Goal: Answer question/provide support: Share knowledge or assist other users

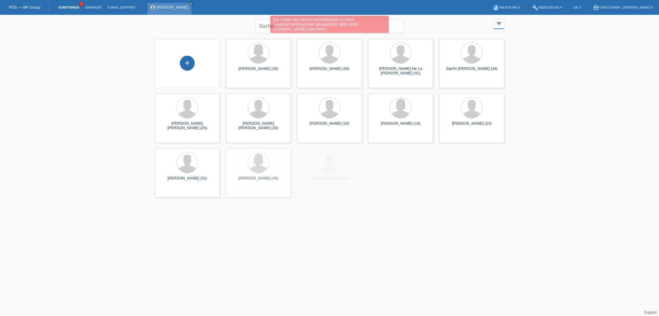
scroll to position [1, 0]
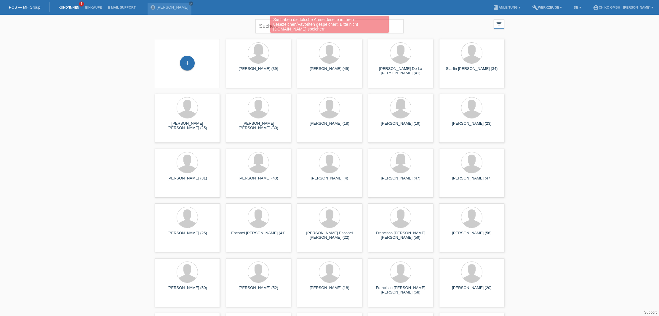
click at [70, 6] on link "Kund*innen" at bounding box center [68, 8] width 27 height 4
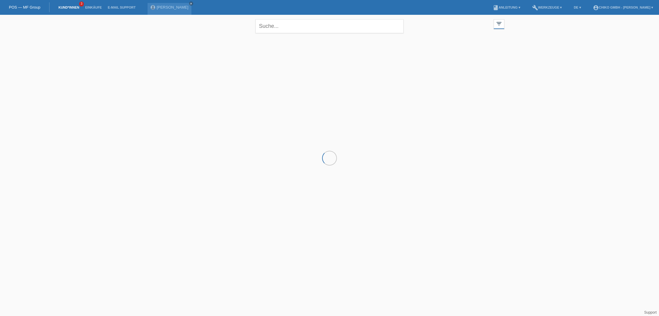
click at [92, 8] on link "Einkäufe" at bounding box center [93, 8] width 23 height 4
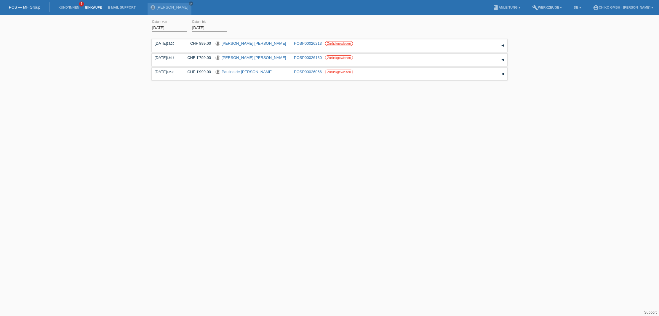
scroll to position [0, 0]
click at [76, 6] on link "Kund*innen" at bounding box center [68, 8] width 27 height 4
click at [346, 43] on label "Zurückgewiesen" at bounding box center [339, 43] width 28 height 5
click at [237, 43] on link "Sada Alima Irakoze" at bounding box center [254, 43] width 64 height 4
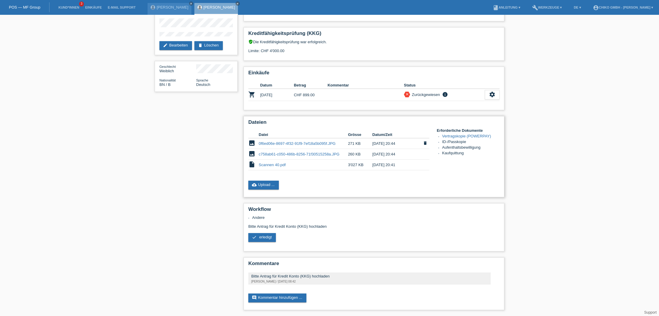
scroll to position [40, 0]
click at [276, 143] on link "0f6ed06e-8697-4f32-91f9-7ef18a5b095f.JPG" at bounding box center [297, 143] width 77 height 4
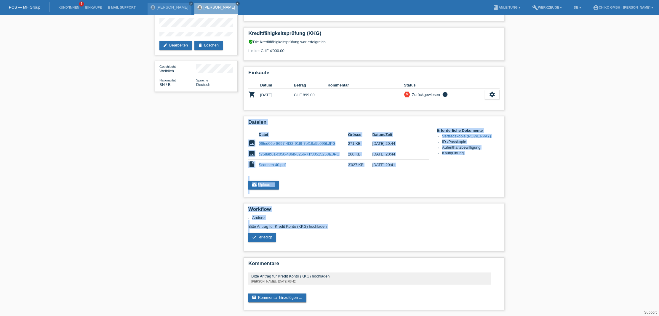
drag, startPoint x: 209, startPoint y: 111, endPoint x: 208, endPoint y: 192, distance: 81.8
click at [146, 240] on div "star_border Sada Alima Irakoze edit Bearbeiten delete Löschen Geschlecht Weibli…" at bounding box center [329, 146] width 659 height 340
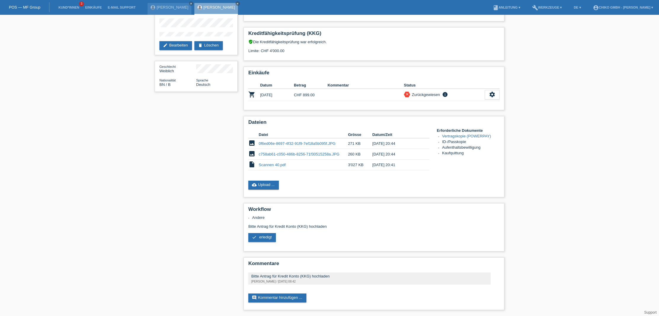
drag, startPoint x: 213, startPoint y: 157, endPoint x: 236, endPoint y: 159, distance: 23.0
click at [216, 157] on div "star_border Sada Alima Irakoze edit Bearbeiten delete Löschen Geschlecht Weibli…" at bounding box center [330, 146] width 356 height 340
click at [277, 154] on link "c758ab61-c050-486b-8256-71f30515258a.JPG" at bounding box center [299, 154] width 81 height 4
click at [274, 164] on link "Scannen 40.pdf" at bounding box center [272, 165] width 27 height 4
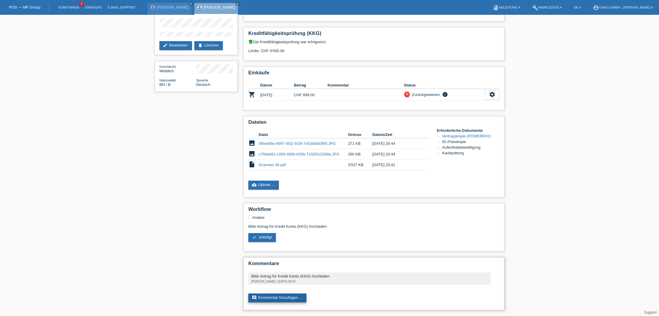
click at [280, 299] on link "comment Kommentar hinzufügen ..." at bounding box center [277, 298] width 58 height 9
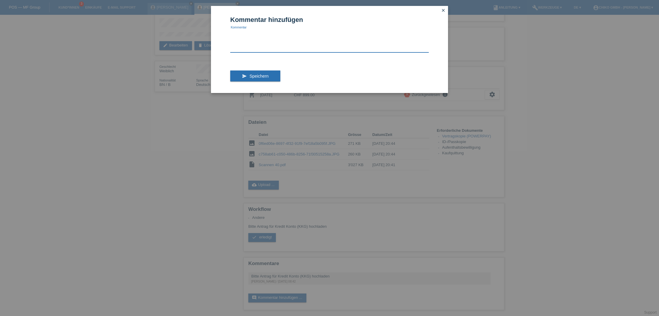
click at [238, 49] on textarea at bounding box center [329, 41] width 199 height 23
type textarea "Bitte bei scannen Datei herunter scrollen"
click at [249, 77] on button "send Speichern" at bounding box center [255, 76] width 50 height 11
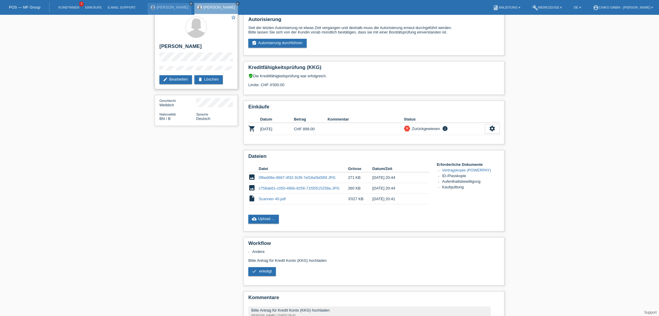
scroll to position [5, 0]
click at [99, 8] on link "Einkäufe" at bounding box center [93, 8] width 23 height 4
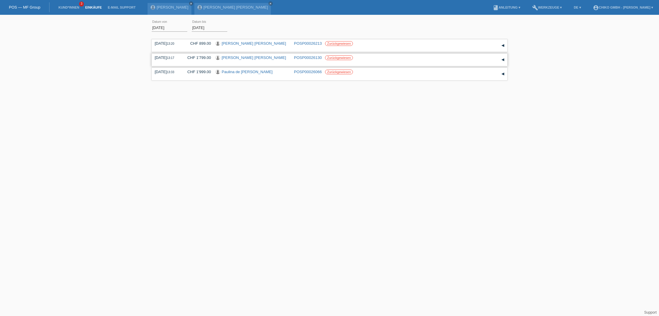
scroll to position [0, 0]
click at [242, 57] on link "Stefan Willy Kalt" at bounding box center [254, 57] width 64 height 4
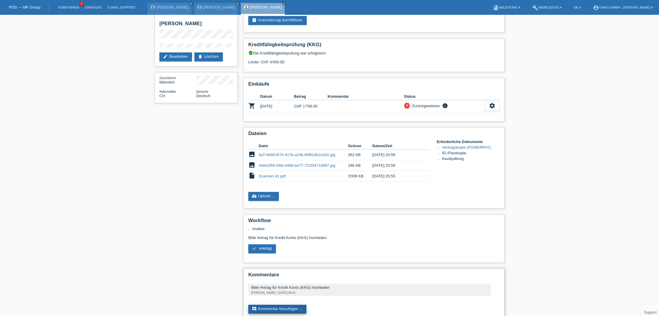
scroll to position [27, 0]
click at [283, 314] on link "comment Kommentar hinzufügen ..." at bounding box center [277, 309] width 58 height 9
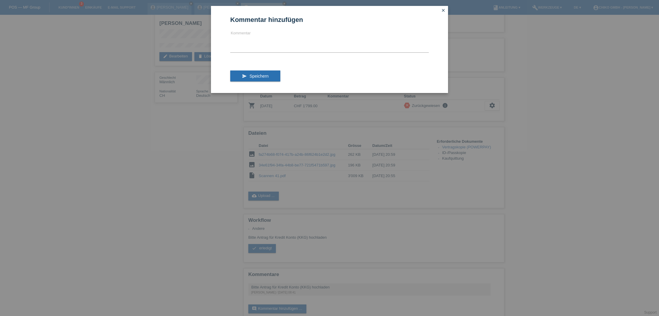
scroll to position [26, 0]
drag, startPoint x: 370, startPoint y: 252, endPoint x: 366, endPoint y: 251, distance: 4.5
click at [371, 253] on div "Kommentar hinzufügen Kommentar send Speichern close" at bounding box center [329, 158] width 659 height 316
drag, startPoint x: 167, startPoint y: 123, endPoint x: 259, endPoint y: 94, distance: 96.7
click at [186, 109] on div "Kommentar hinzufügen Kommentar send Speichern close" at bounding box center [329, 158] width 659 height 316
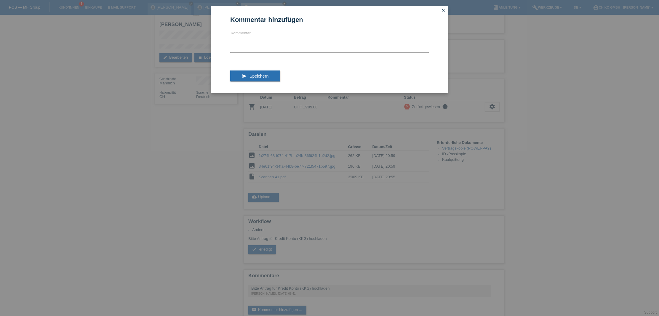
scroll to position [28, 0]
click at [445, 9] on icon "close" at bounding box center [443, 10] width 5 height 5
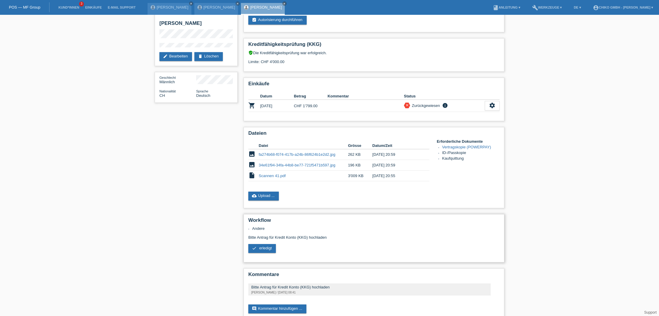
scroll to position [27, 0]
click at [271, 174] on td "Scannen 41.pdf" at bounding box center [303, 176] width 89 height 11
click at [270, 175] on link "Scannen 41.pdf" at bounding box center [272, 176] width 27 height 4
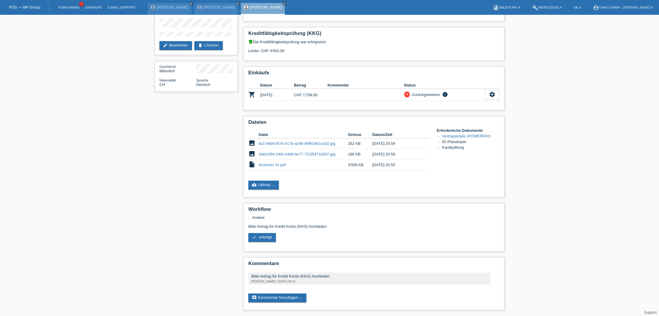
scroll to position [39, 0]
click at [278, 298] on link "comment Kommentar hinzufügen ..." at bounding box center [277, 298] width 58 height 9
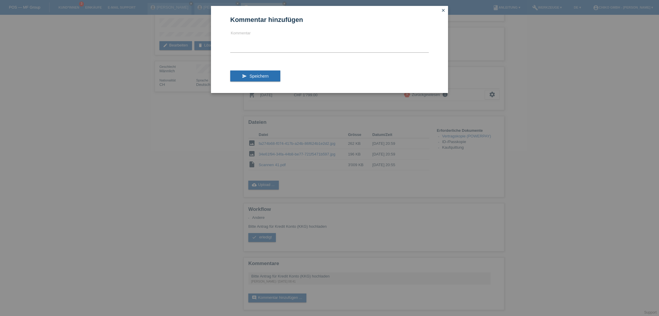
scroll to position [39, 0]
click at [302, 48] on textarea at bounding box center [329, 41] width 199 height 23
type textarea "Bitte Scannen Datei herunter scrollen!!!!"
click at [261, 76] on span "Speichern" at bounding box center [259, 76] width 19 height 5
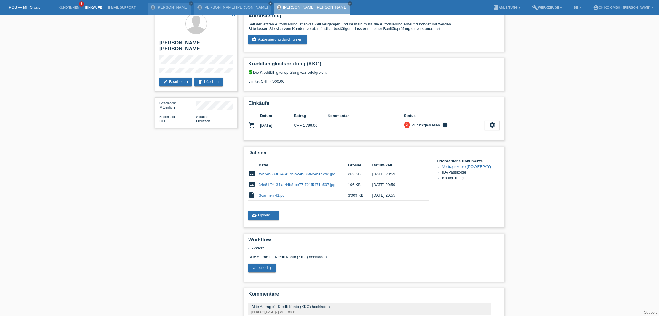
scroll to position [8, 0]
click at [93, 7] on link "Einkäufe" at bounding box center [93, 8] width 23 height 4
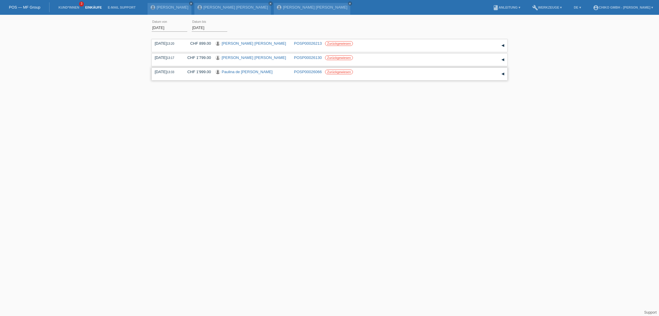
scroll to position [0, 0]
click at [234, 73] on link "Paulina de [PERSON_NAME]" at bounding box center [247, 72] width 51 height 4
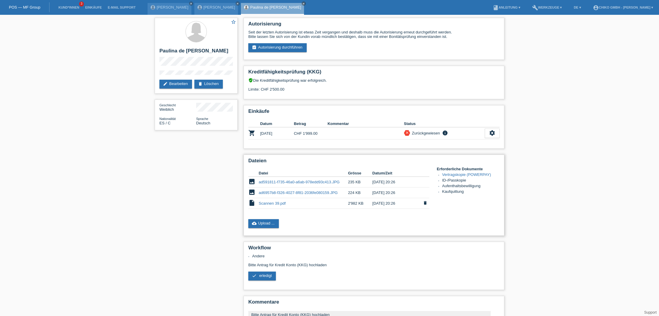
click at [275, 205] on link "Scannen 39.pdf" at bounding box center [272, 203] width 27 height 4
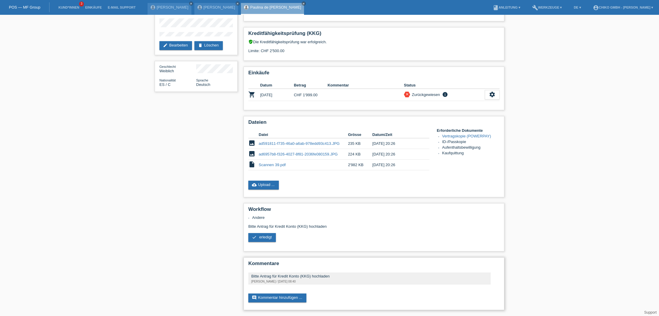
scroll to position [39, 0]
click at [288, 299] on link "comment Kommentar hinzufügen ..." at bounding box center [277, 298] width 58 height 9
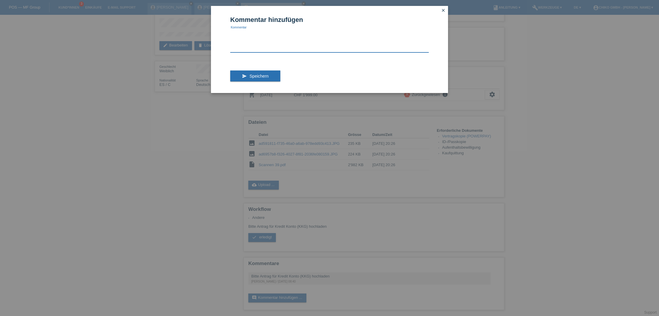
click at [244, 46] on textarea at bounding box center [329, 41] width 199 height 23
click at [318, 41] on textarea "Bitte bei Scannen Datei Herunter scrollen!!!!! betweitere fragen bitte direkt a…" at bounding box center [329, 41] width 199 height 23
type textarea "Bitte bei Scannen Datei Herunter scrollen!!!!! betweitere fragen bitte direkt a…"
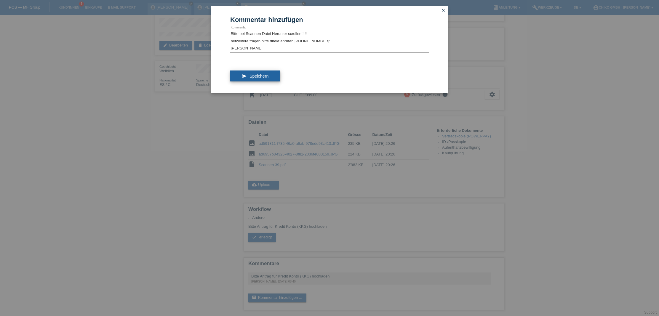
click at [271, 78] on button "send Speichern" at bounding box center [255, 76] width 50 height 11
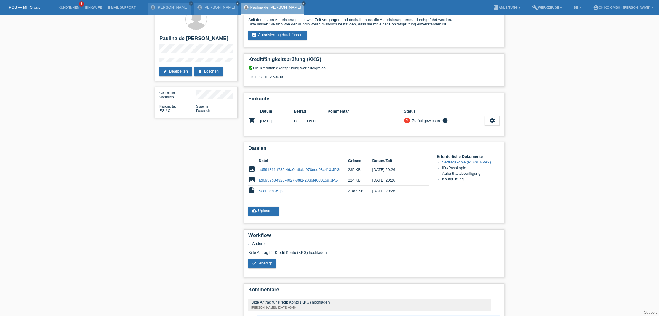
scroll to position [12, 0]
click at [306, 5] on link "close" at bounding box center [304, 3] width 4 height 4
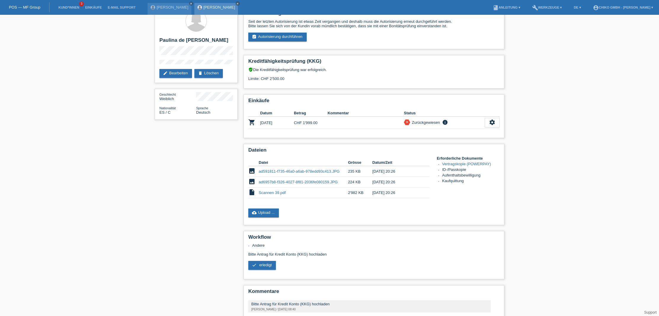
click at [236, 4] on icon "close" at bounding box center [237, 3] width 3 height 3
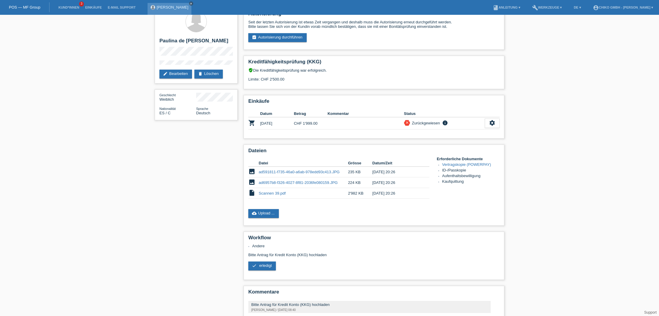
click at [192, 4] on icon "close" at bounding box center [191, 3] width 3 height 3
click at [68, 8] on link "Kund*innen" at bounding box center [68, 8] width 27 height 4
